Goal: Task Accomplishment & Management: Manage account settings

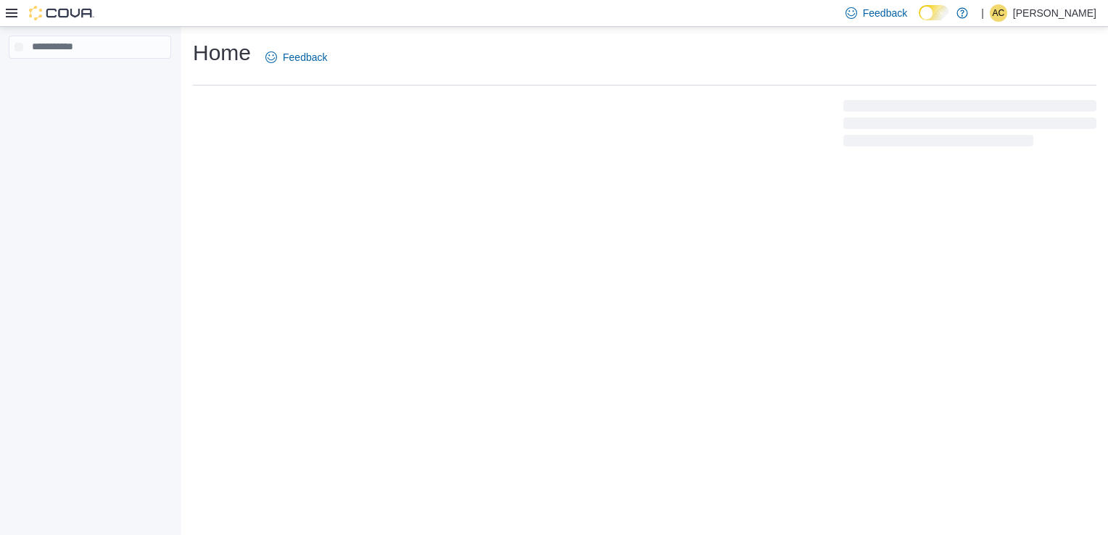
click at [1022, 13] on p "Alexander Costa" at bounding box center [1054, 12] width 83 height 17
click at [1013, 101] on button "Sign Out" at bounding box center [1023, 109] width 133 height 23
